Goal: Transaction & Acquisition: Purchase product/service

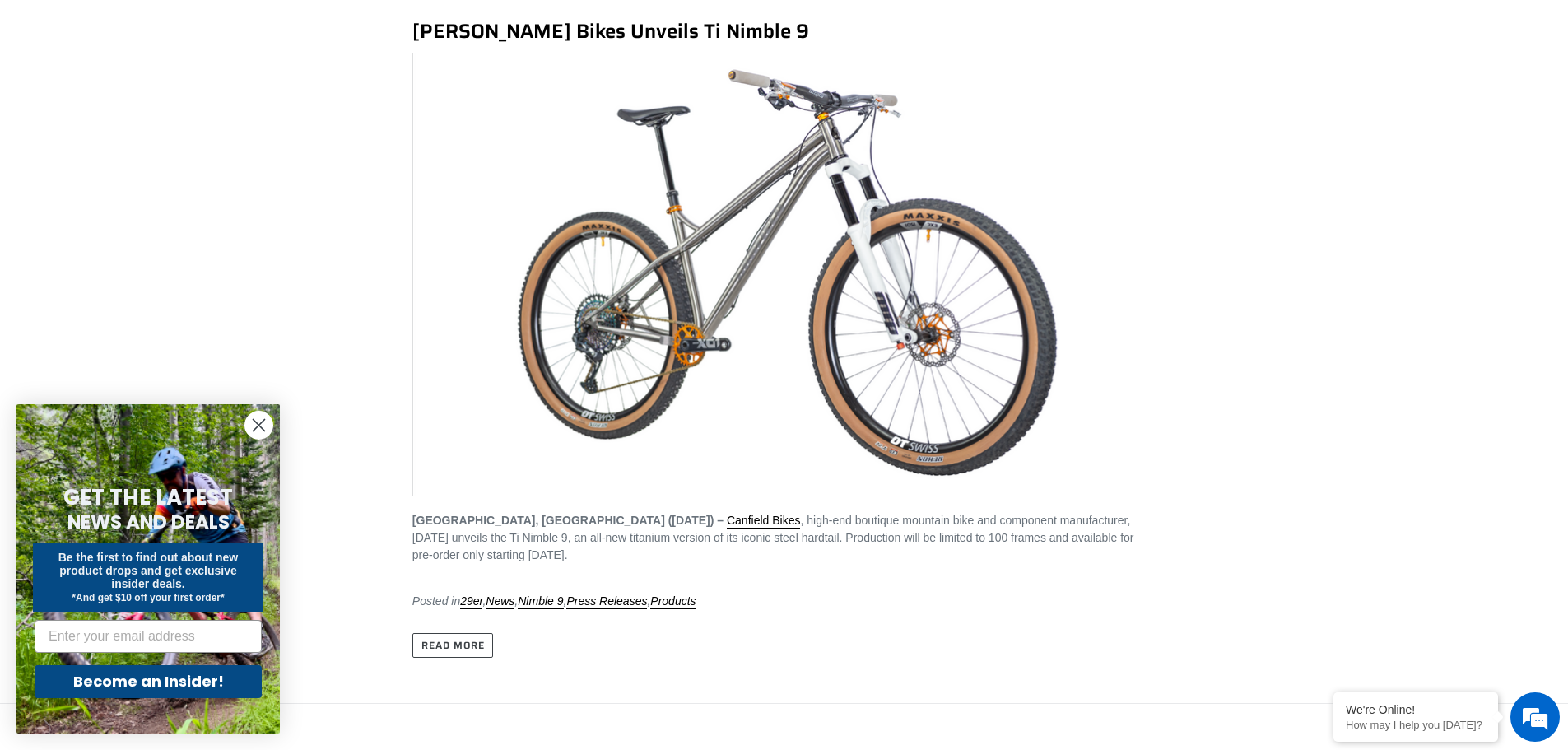
scroll to position [412, 0]
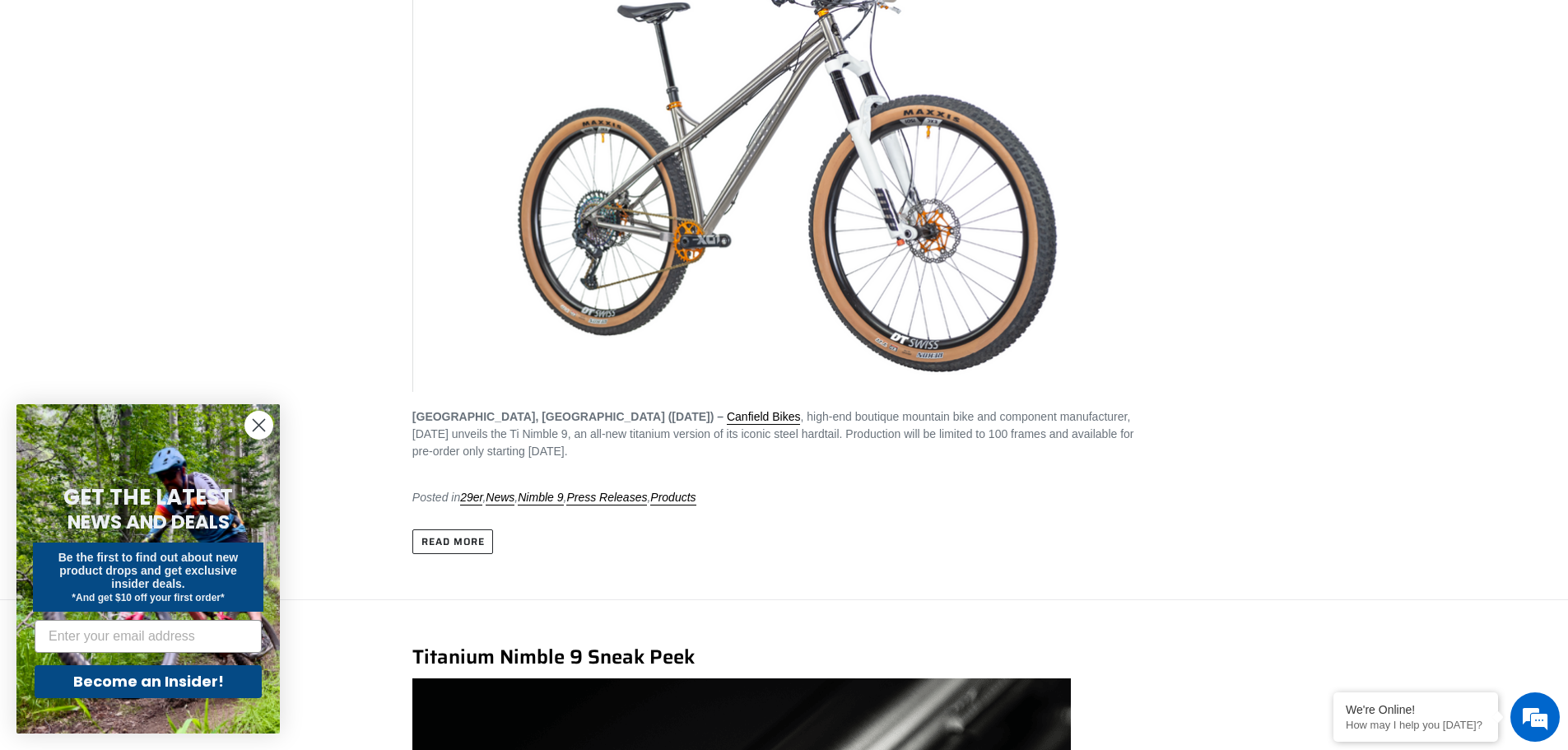
click at [458, 541] on link "Read more" at bounding box center [453, 541] width 82 height 25
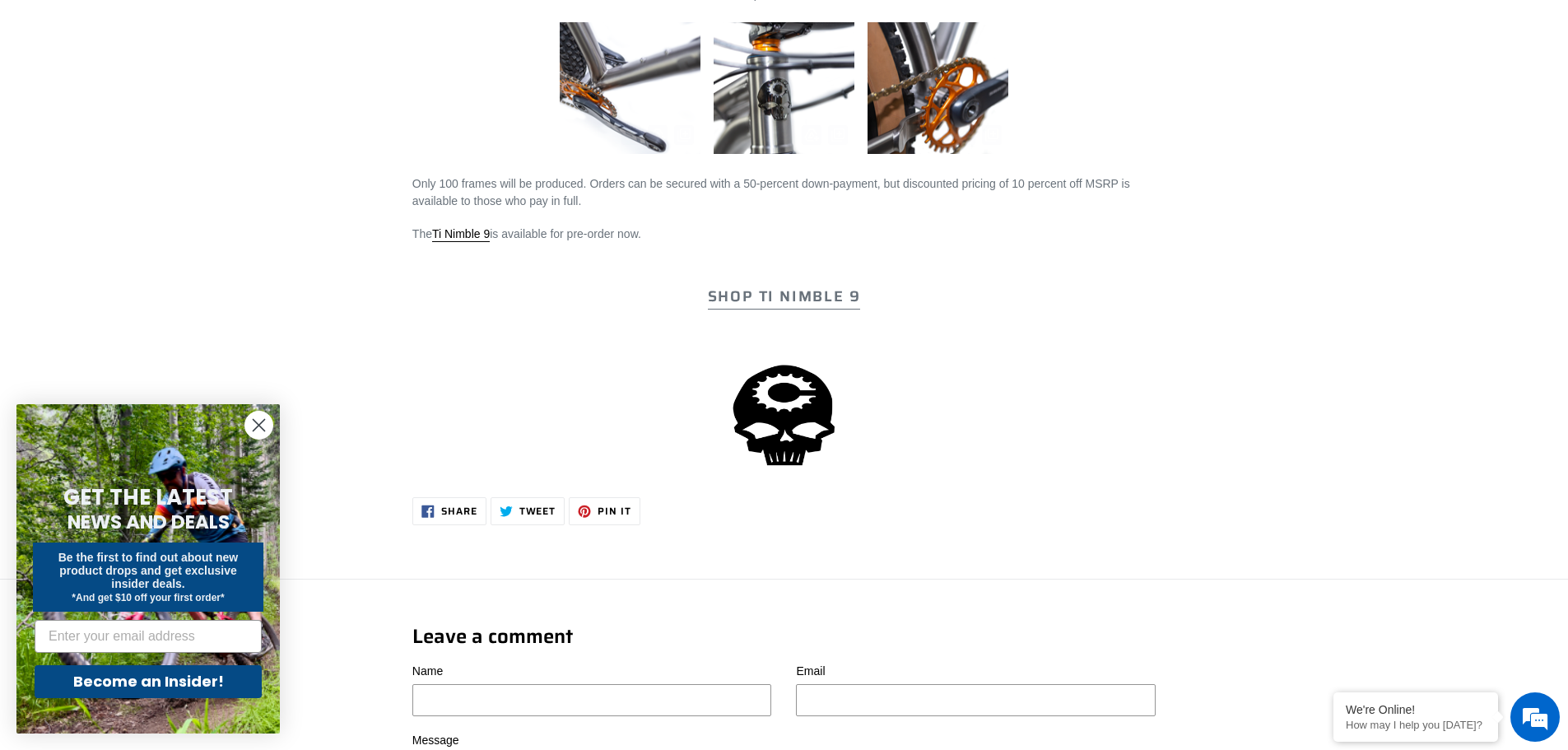
scroll to position [2636, 0]
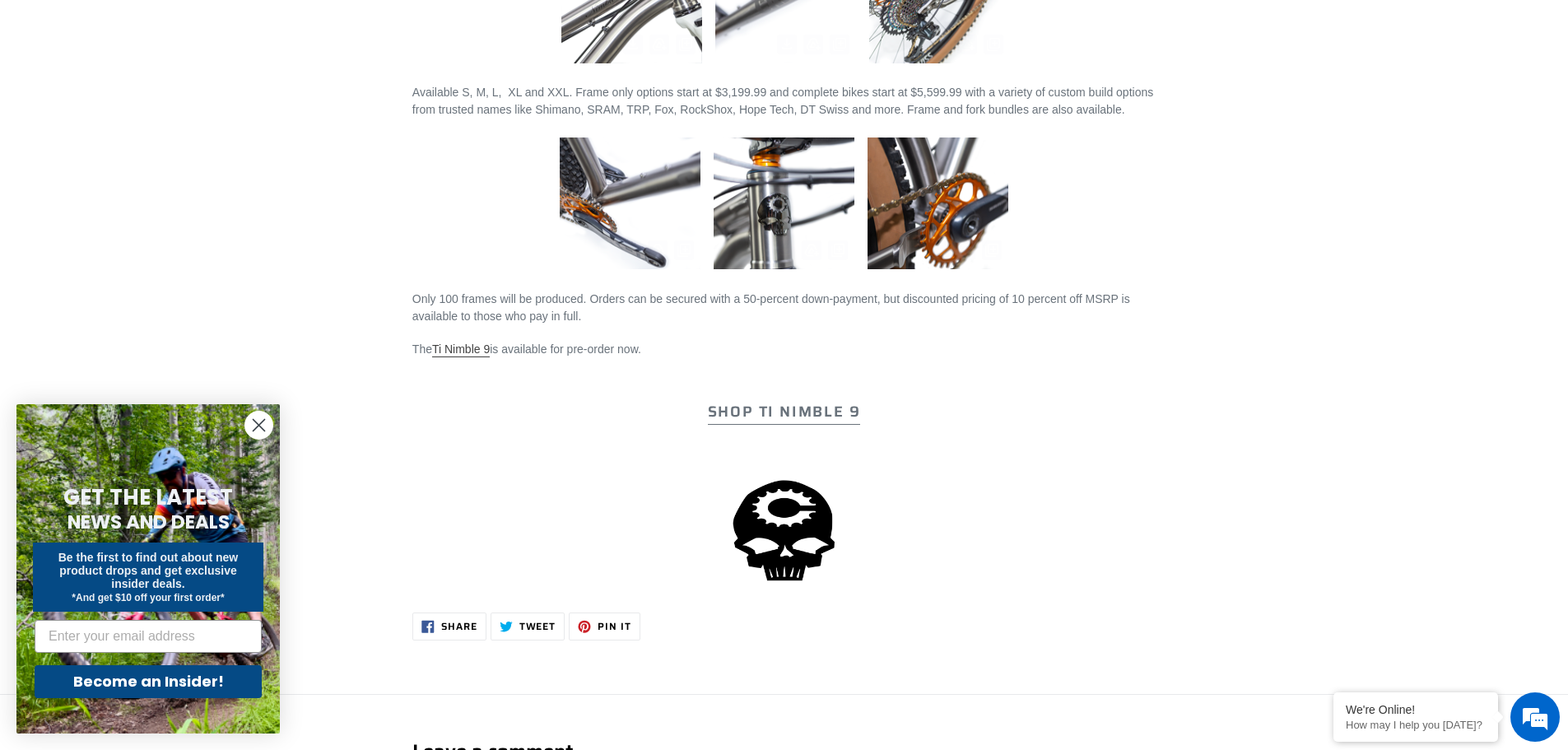
click at [470, 352] on link "Ti Nimble 9" at bounding box center [461, 349] width 58 height 14
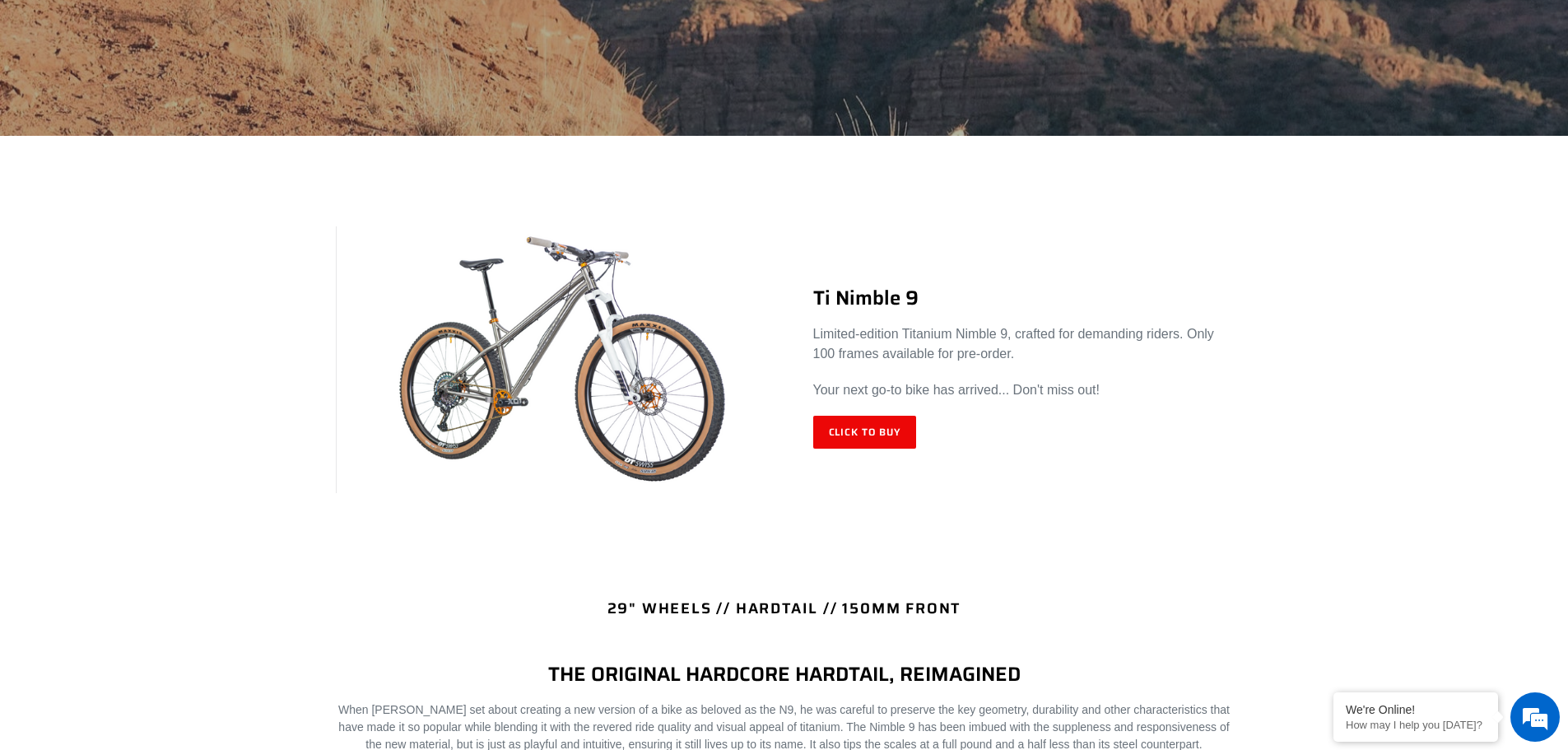
scroll to position [576, 0]
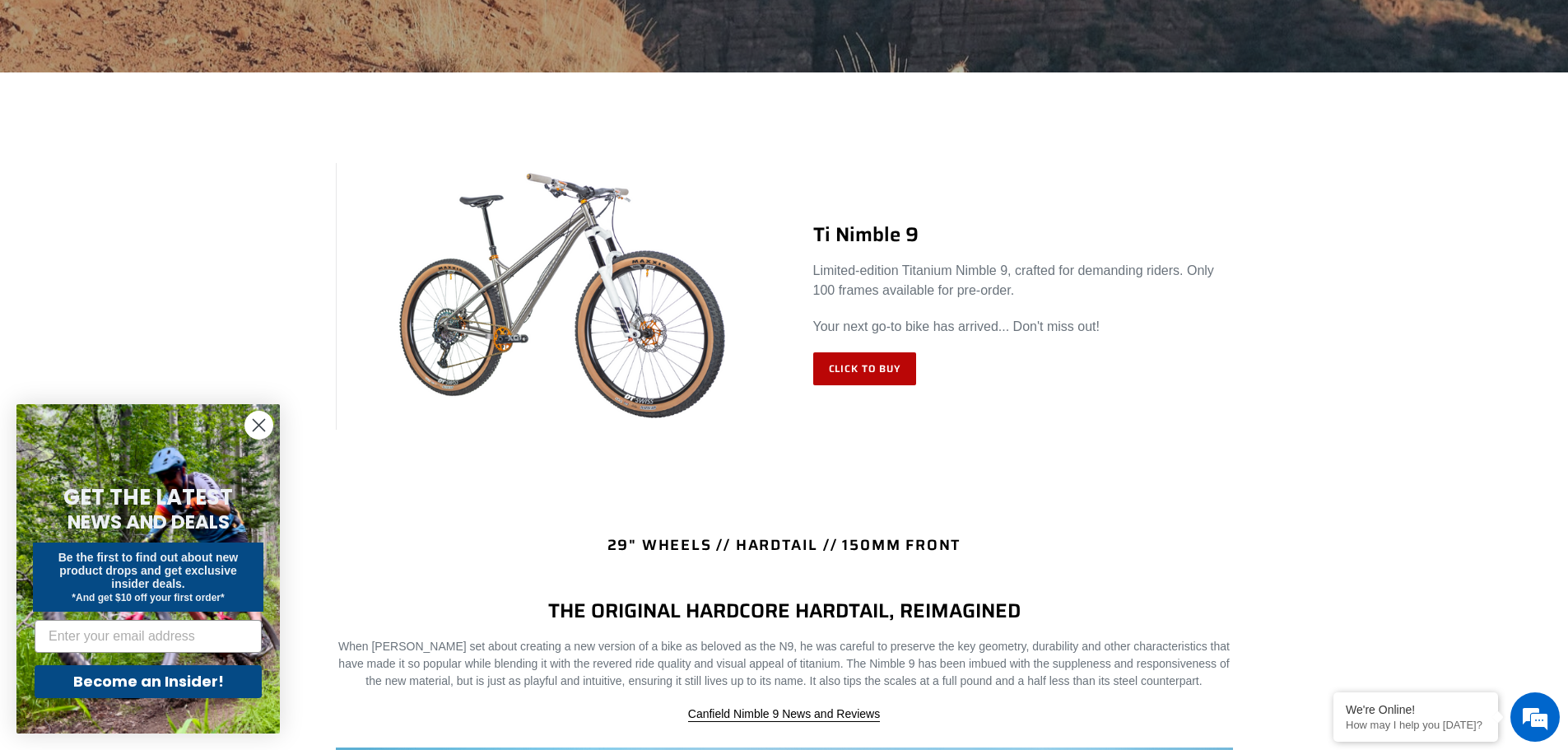
click at [870, 364] on link "Click to Buy" at bounding box center [865, 369] width 104 height 33
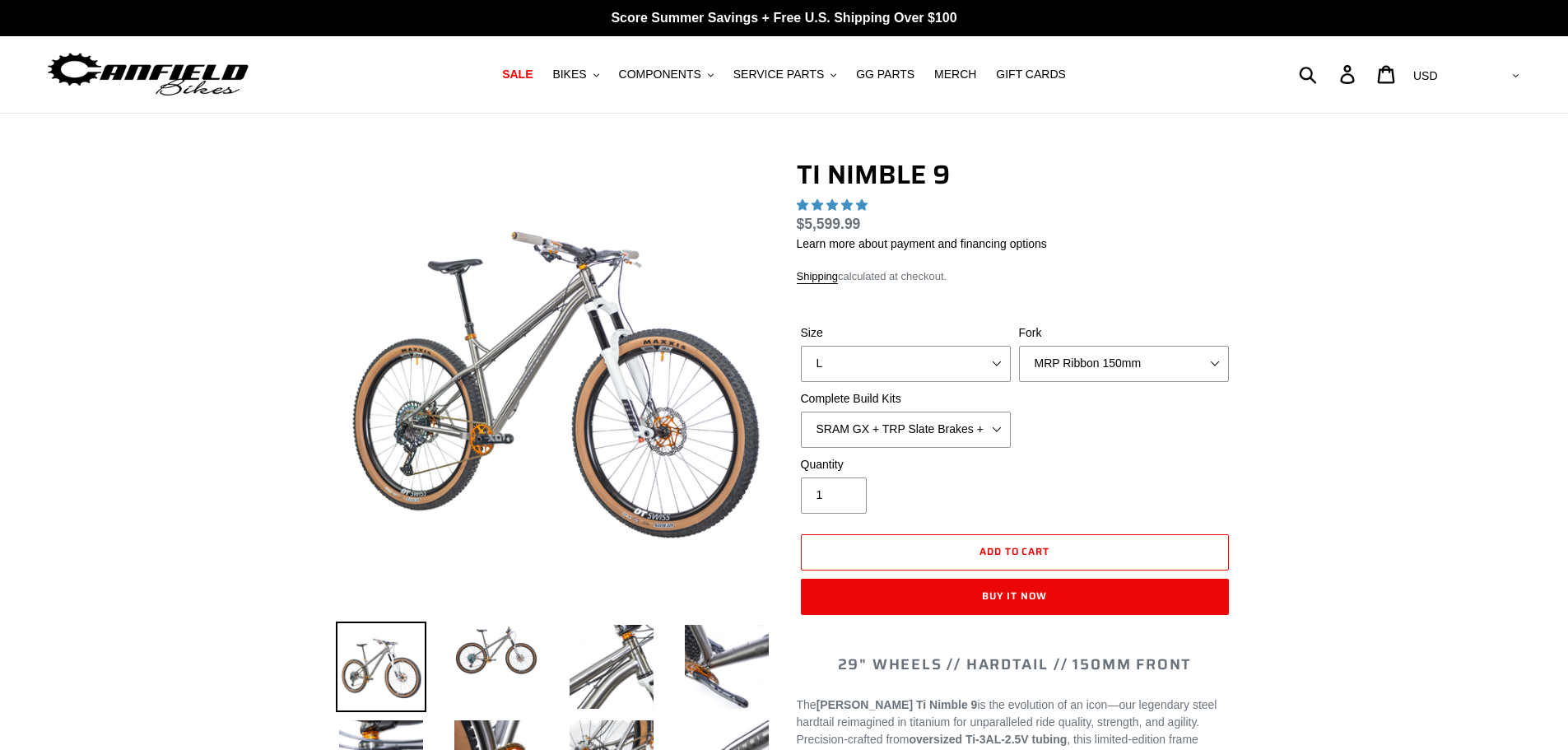
select select "highest-rating"
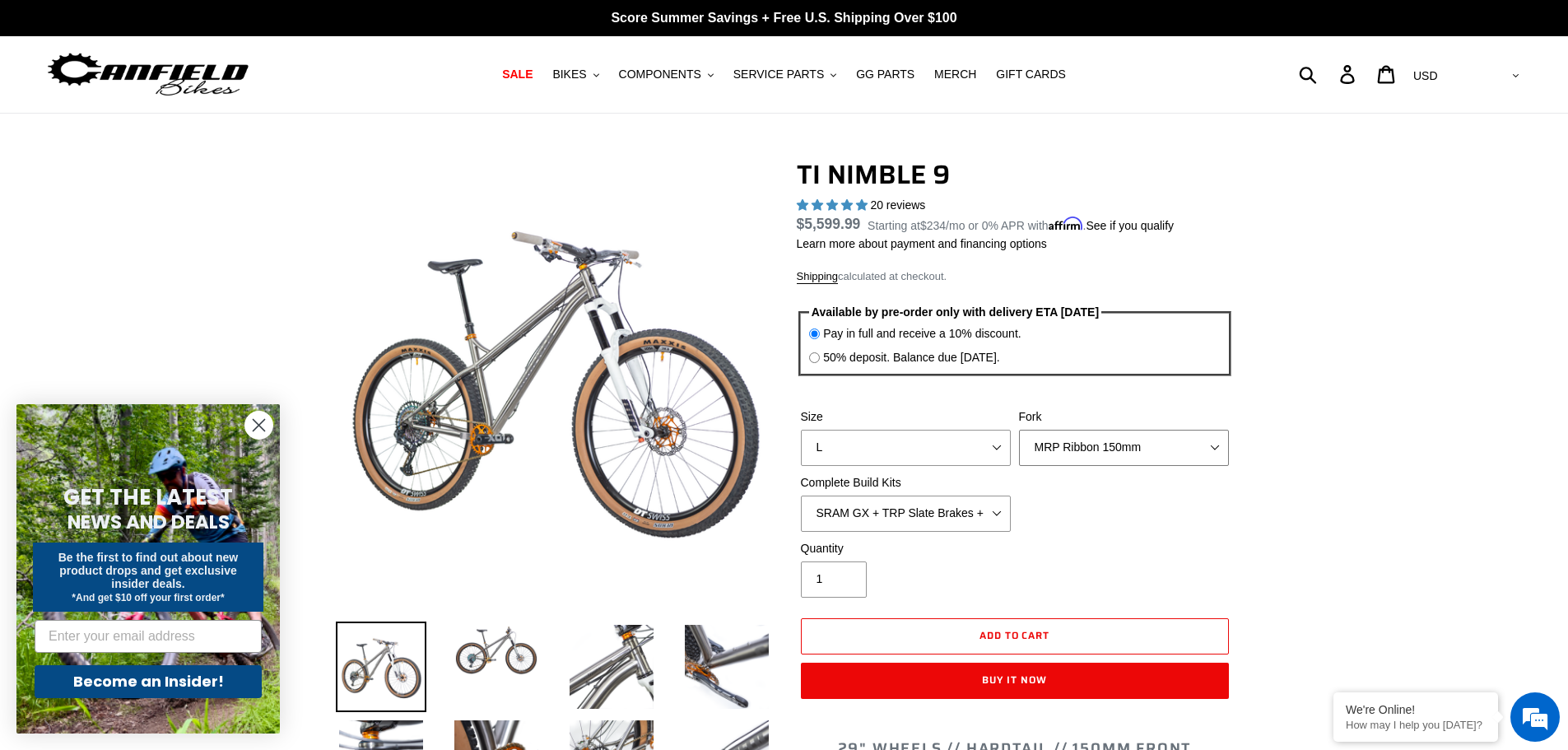
click at [1137, 449] on select "MRP Ribbon 150mm RockShox Lyrik 150mm Fox Factory 36 150mm Cane Creek Helm 150m…" at bounding box center [1124, 448] width 210 height 37
select select "Fork - None"
click at [1019, 430] on select "MRP Ribbon 150mm RockShox Lyrik 150mm Fox Factory 36 150mm Cane Creek Helm 150m…" at bounding box center [1124, 448] width 210 height 37
click at [972, 507] on select "SRAM GX + TRP Slate Brakes + Rotors + e13 LG-1 Wheels SHIMANO XT + SHIMANO brak…" at bounding box center [905, 513] width 210 height 37
select select "Complete Build Kit - None (Contact us for Custom Builds)"
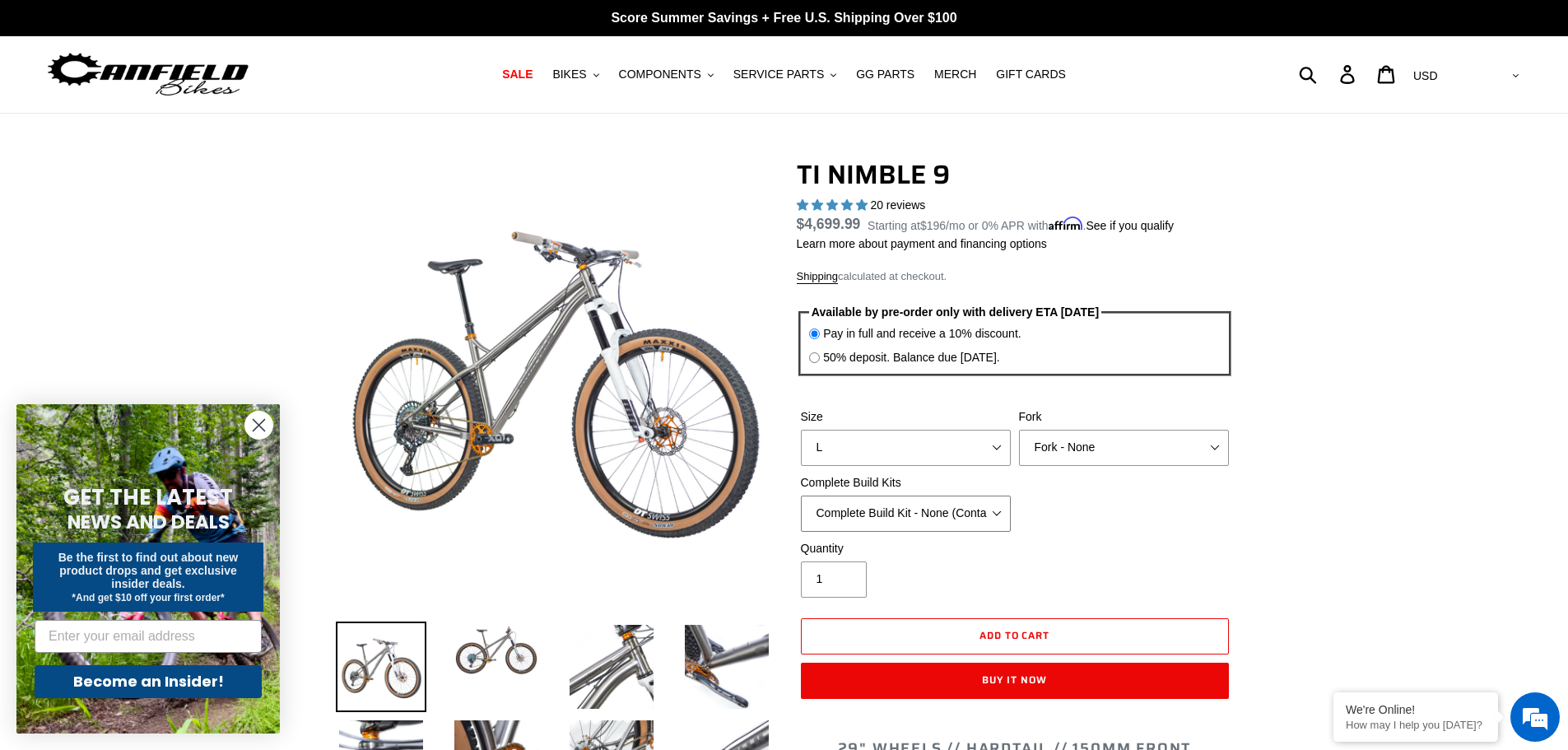
click at [801, 495] on select "SRAM GX + TRP Slate Brakes + Rotors + e13 LG-1 Wheels SHIMANO XT + SHIMANO brak…" at bounding box center [905, 513] width 210 height 37
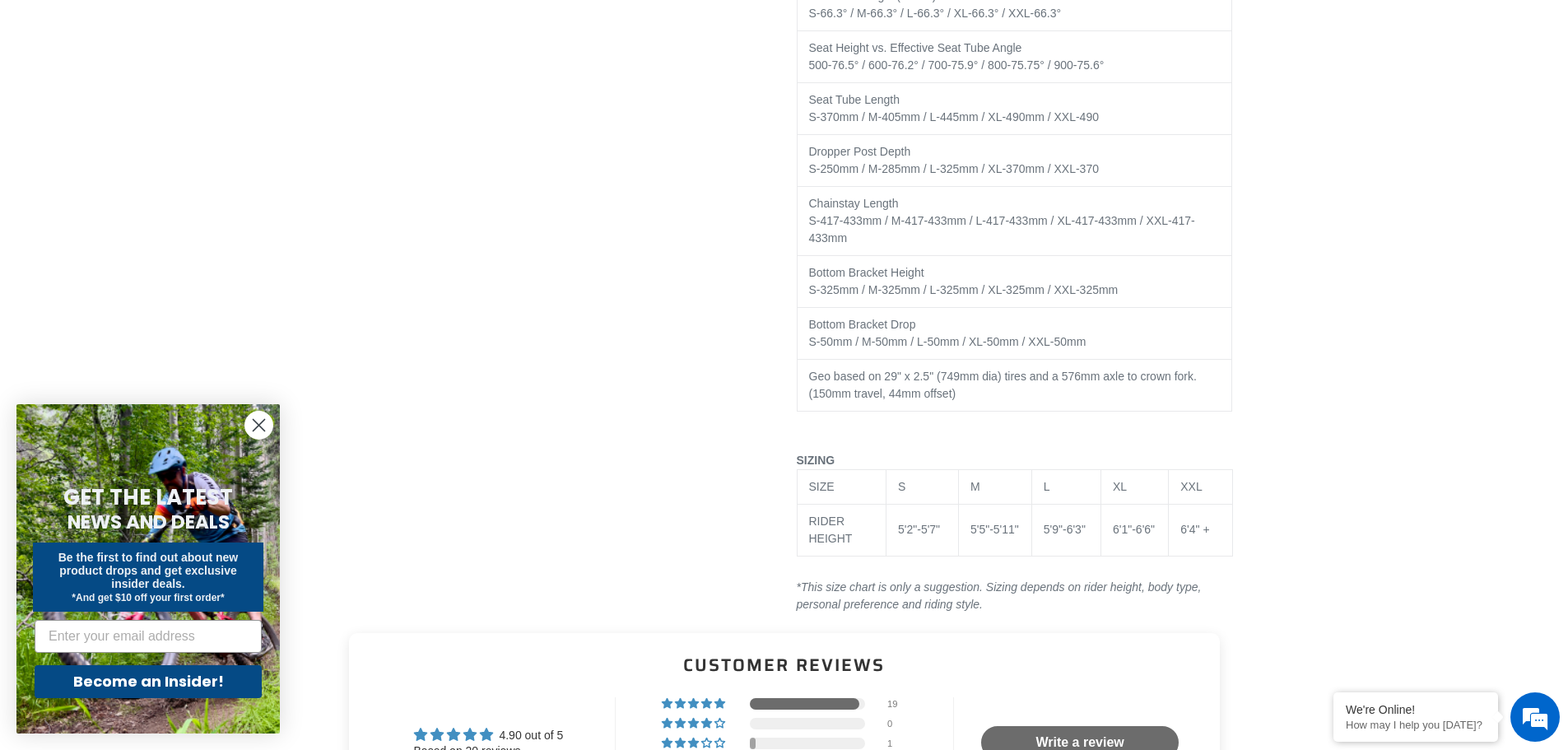
scroll to position [3376, 0]
